Goal: Check status: Check status

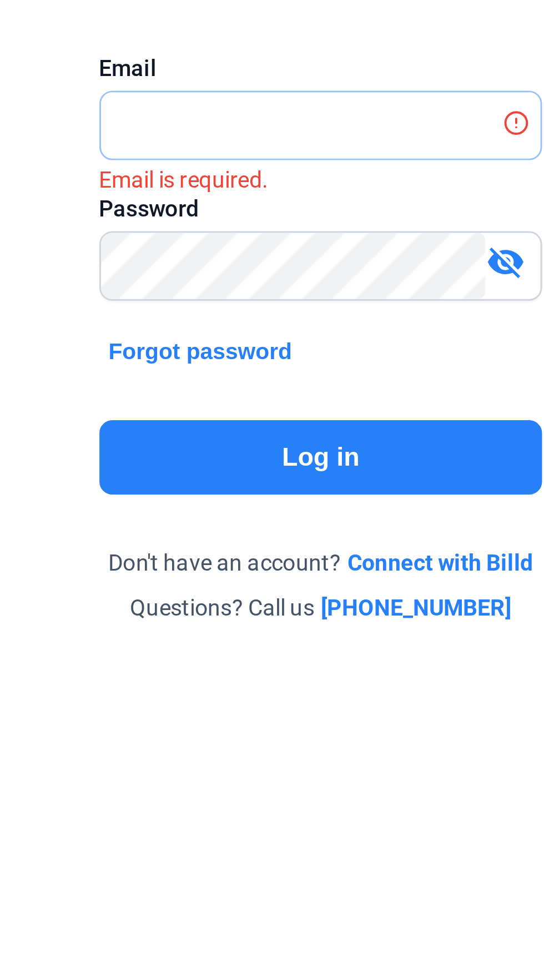
type input "[EMAIL_ADDRESS][DOMAIN_NAME]"
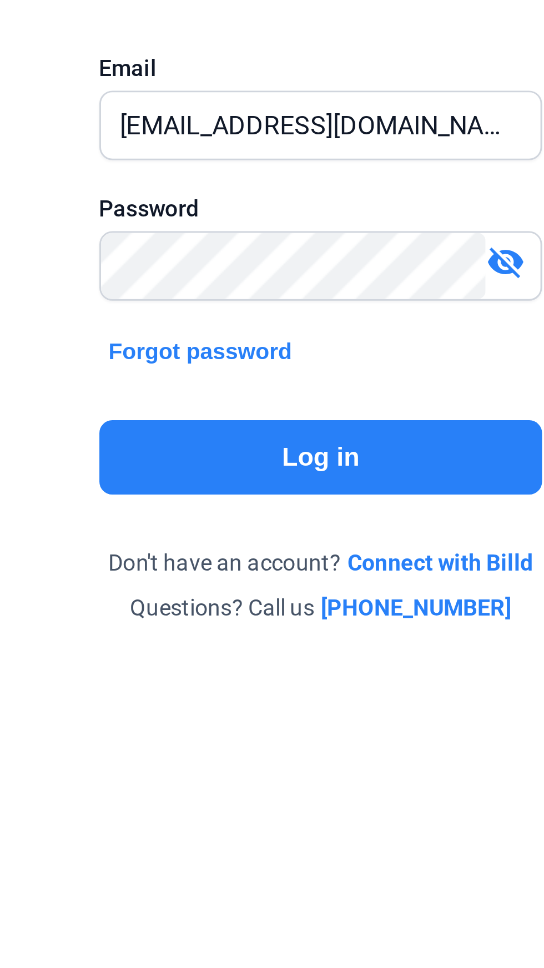
click at [85, 309] on button "Log in" at bounding box center [136, 308] width 153 height 26
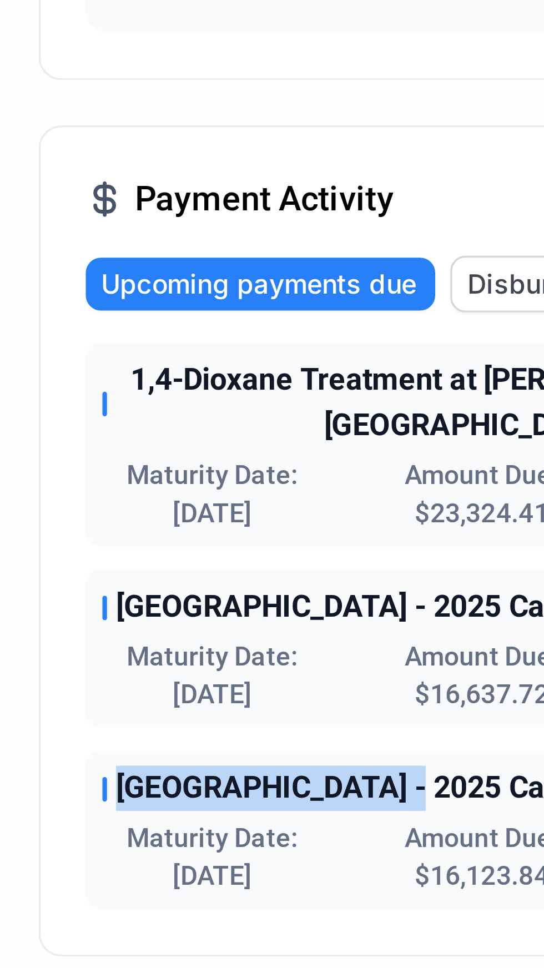
click at [58, 475] on div "Payment Activity Upcoming payments due Disbursements 1,4-Dioxane Treatment at […" at bounding box center [173, 437] width 249 height 244
